Goal: Browse casually

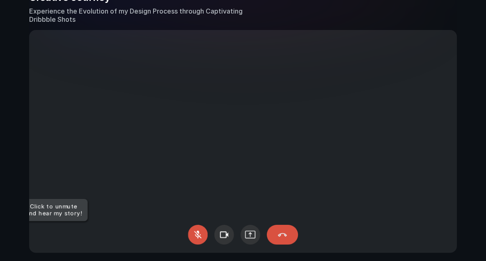
scroll to position [589, 0]
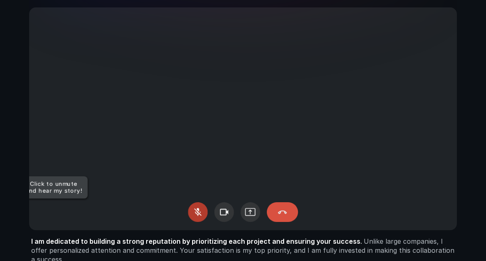
click at [195, 210] on div at bounding box center [198, 212] width 20 height 20
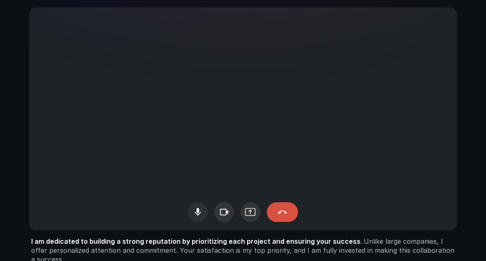
click at [198, 215] on div at bounding box center [198, 212] width 20 height 20
click at [195, 209] on div at bounding box center [198, 212] width 20 height 20
click at [196, 209] on div at bounding box center [198, 212] width 20 height 20
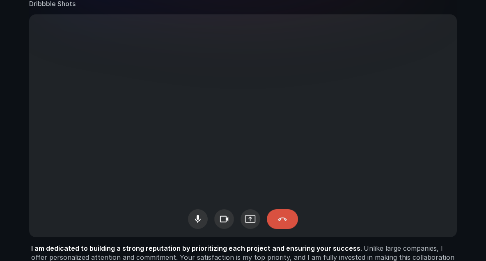
scroll to position [582, 0]
click at [198, 217] on div at bounding box center [198, 218] width 20 height 20
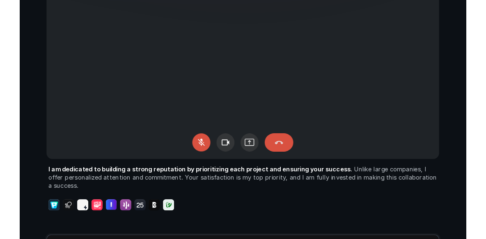
scroll to position [696, 0]
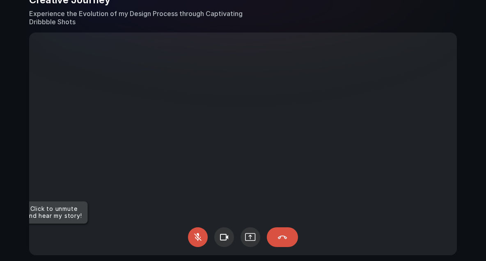
scroll to position [291, 0]
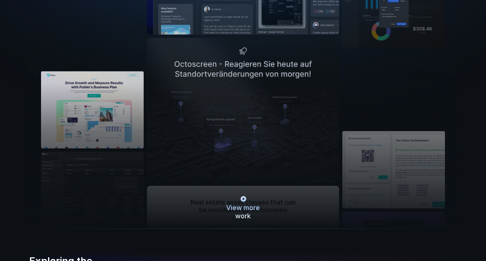
click at [242, 200] on div at bounding box center [243, 199] width 2 height 4
